Goal: Transaction & Acquisition: Purchase product/service

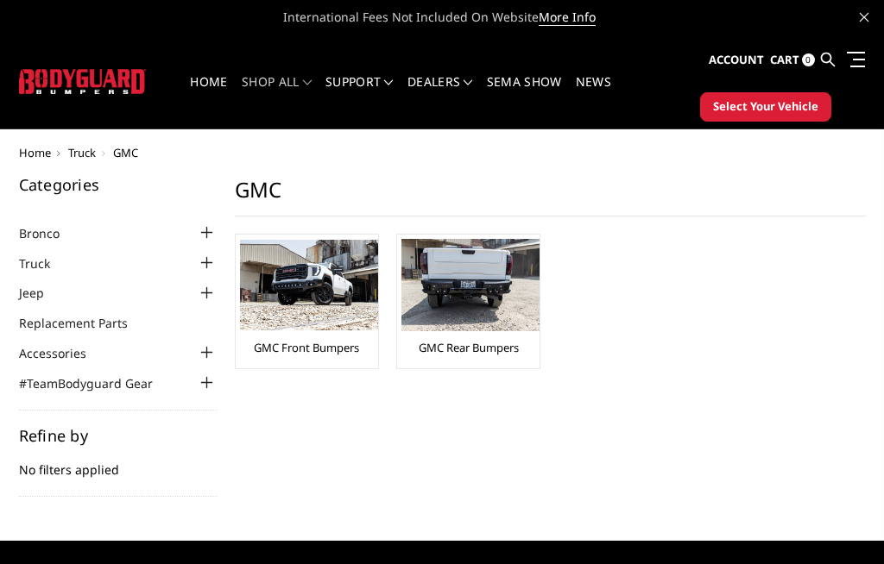
click at [295, 310] on img at bounding box center [309, 285] width 138 height 91
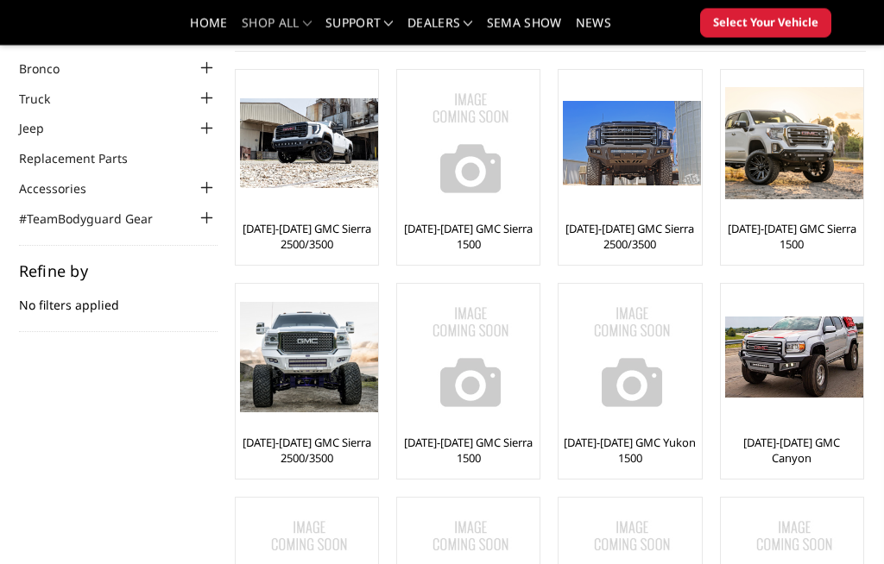
scroll to position [114, 0]
click at [654, 200] on div at bounding box center [632, 143] width 138 height 138
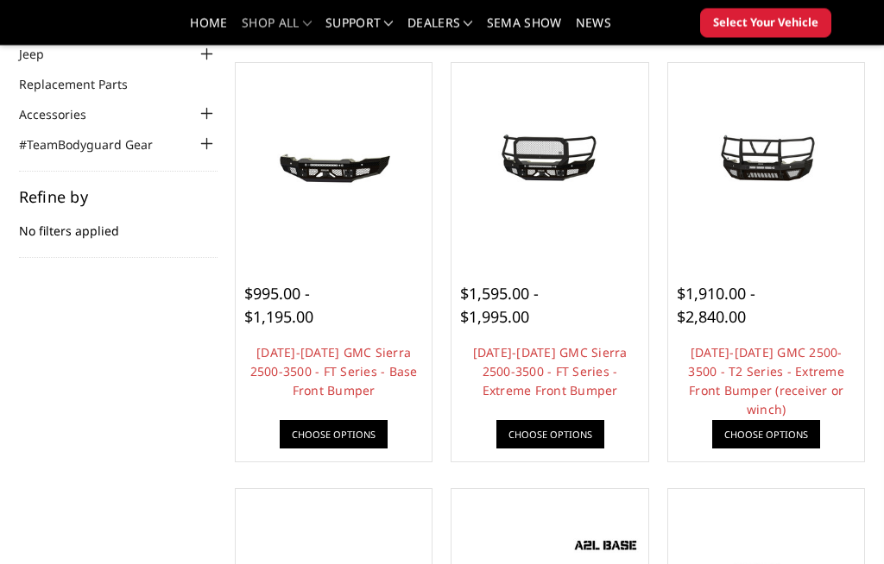
scroll to position [188, 0]
click at [546, 378] on link "[DATE]-[DATE] GMC Sierra 2500-3500 - FT Series - Extreme Front Bumper" at bounding box center [550, 371] width 155 height 54
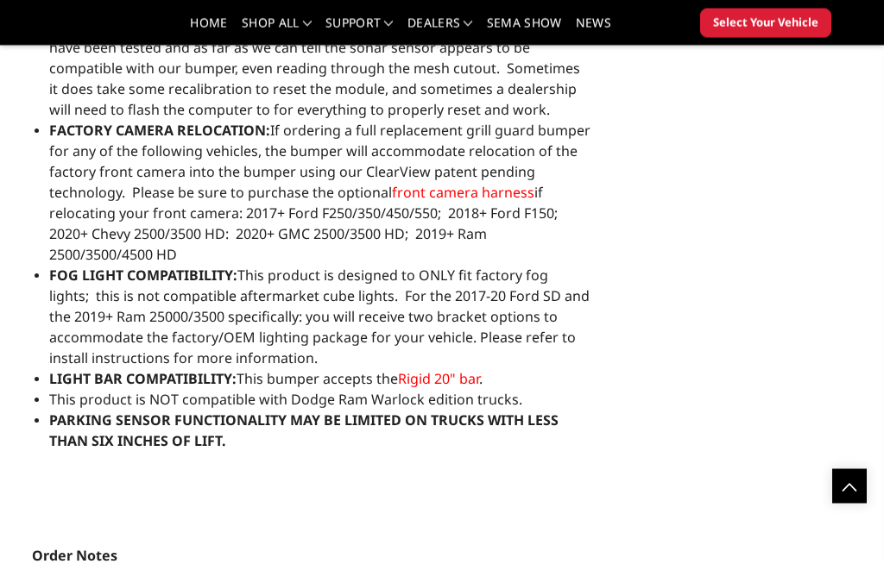
scroll to position [1716, 0]
click at [443, 378] on span "Rigid 20" bar" at bounding box center [438, 378] width 81 height 19
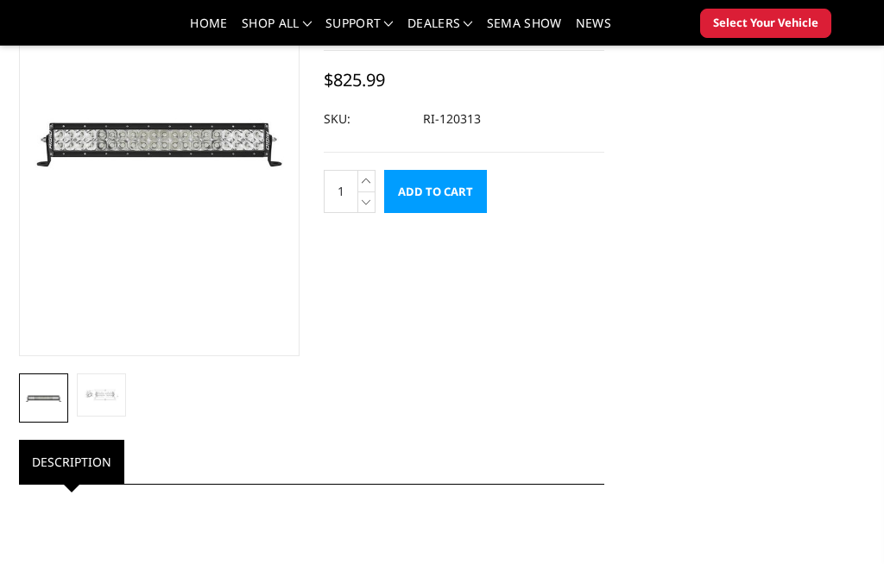
scroll to position [192, 0]
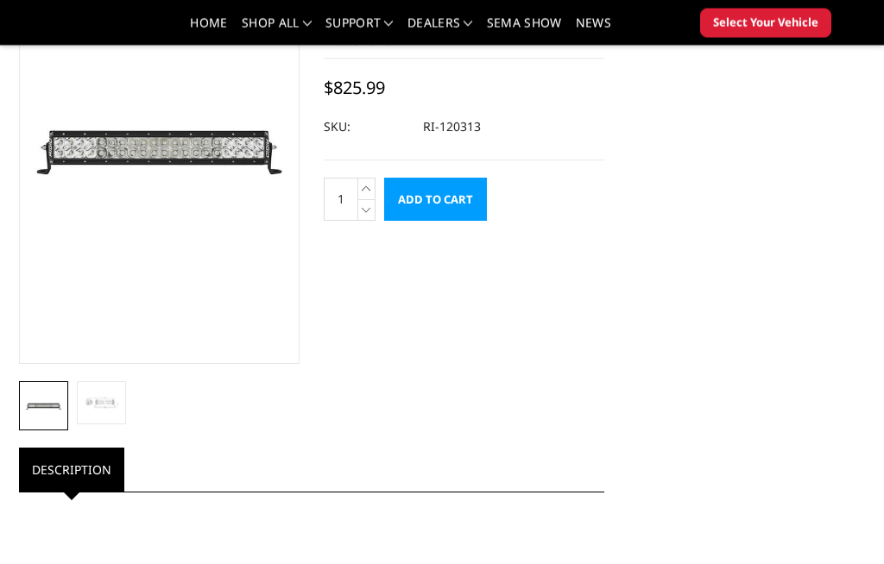
click at [98, 412] on img at bounding box center [101, 403] width 39 height 29
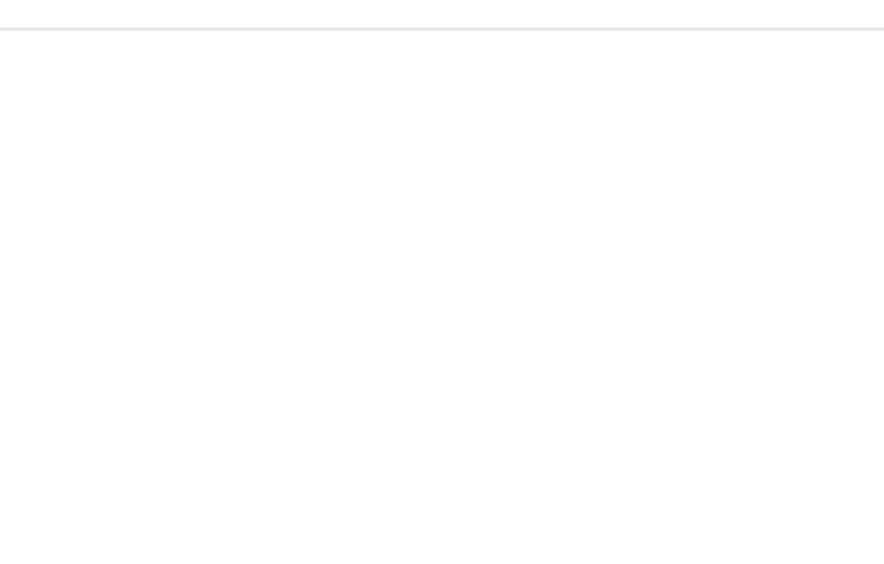
scroll to position [0, 0]
